Goal: Transaction & Acquisition: Purchase product/service

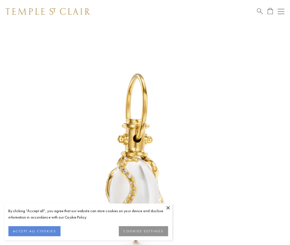
scroll to position [7, 0]
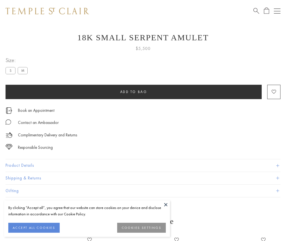
click at [133, 92] on span "Add to bag" at bounding box center [133, 91] width 27 height 5
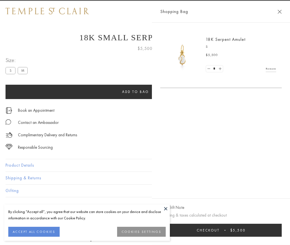
click at [278, 230] on button "Checkout $5,500" at bounding box center [220, 230] width 121 height 13
